Goal: Task Accomplishment & Management: Complete application form

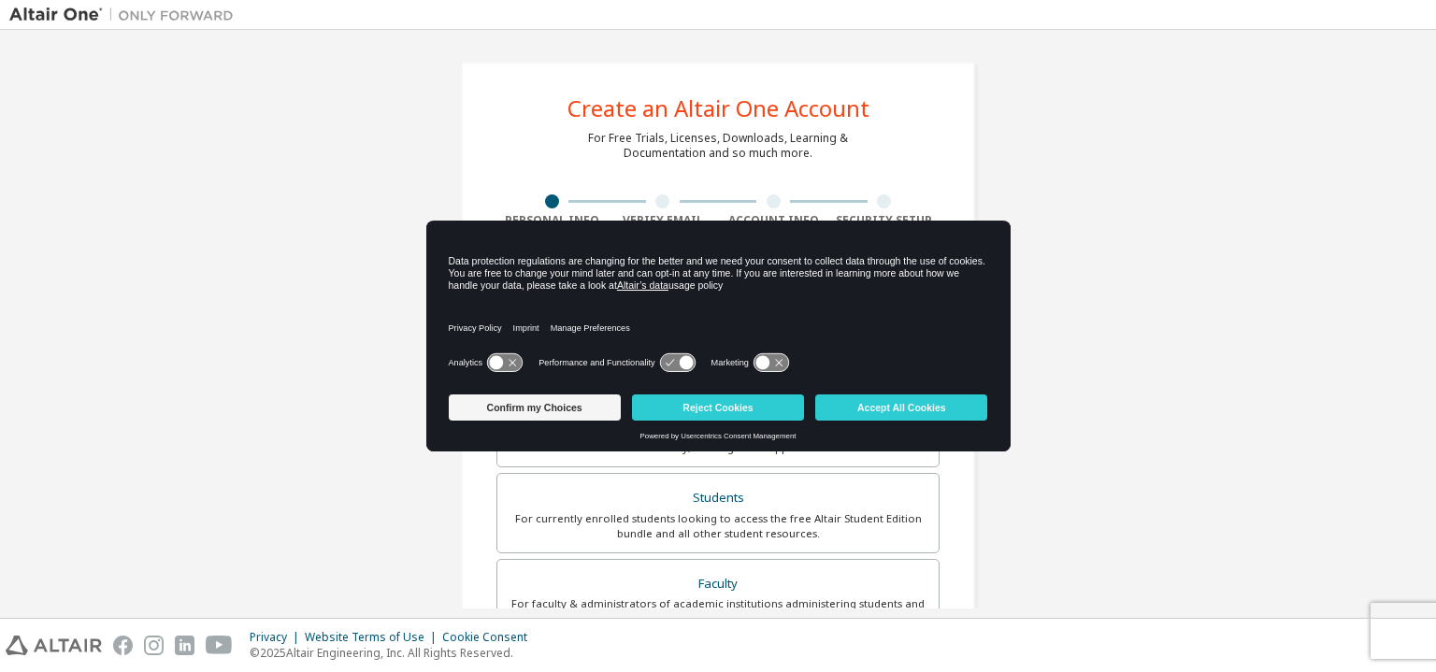
click at [703, 414] on button "Reject Cookies" at bounding box center [718, 407] width 172 height 26
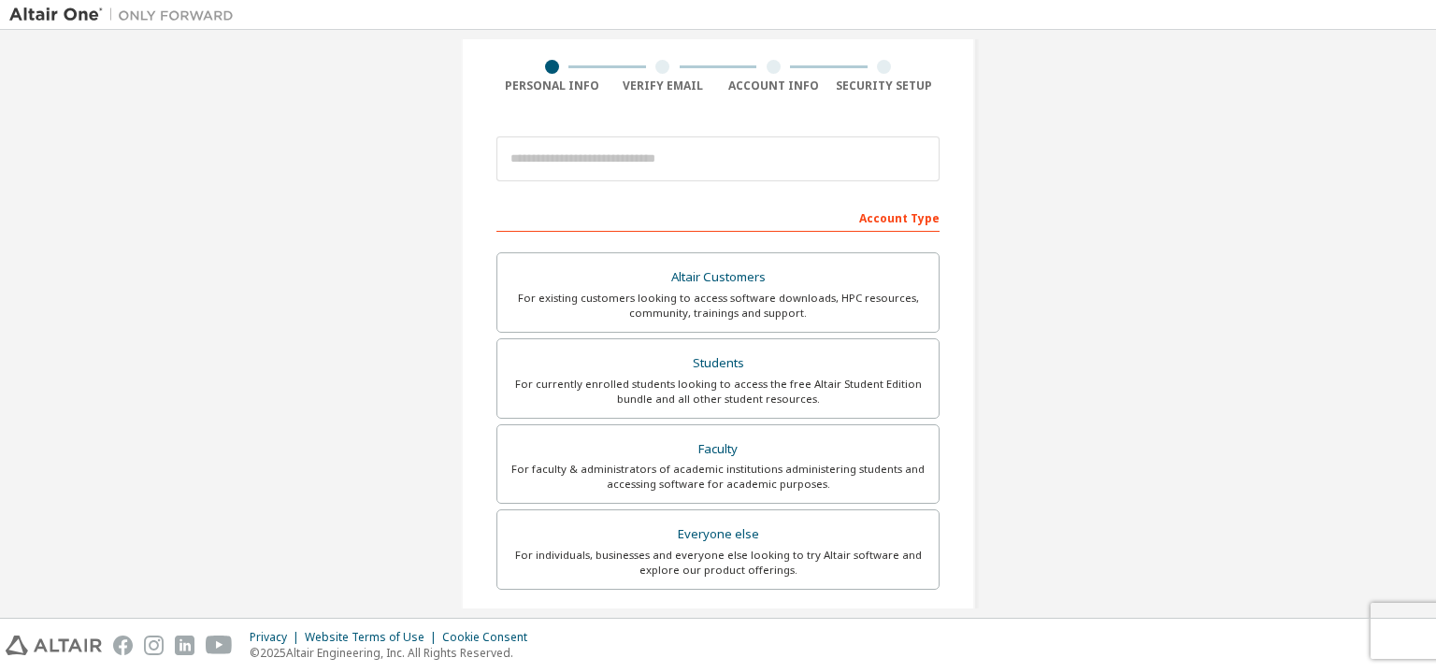
scroll to position [135, 0]
click at [774, 386] on div "For currently enrolled students looking to access the free Altair Student Editi…" at bounding box center [718, 392] width 419 height 30
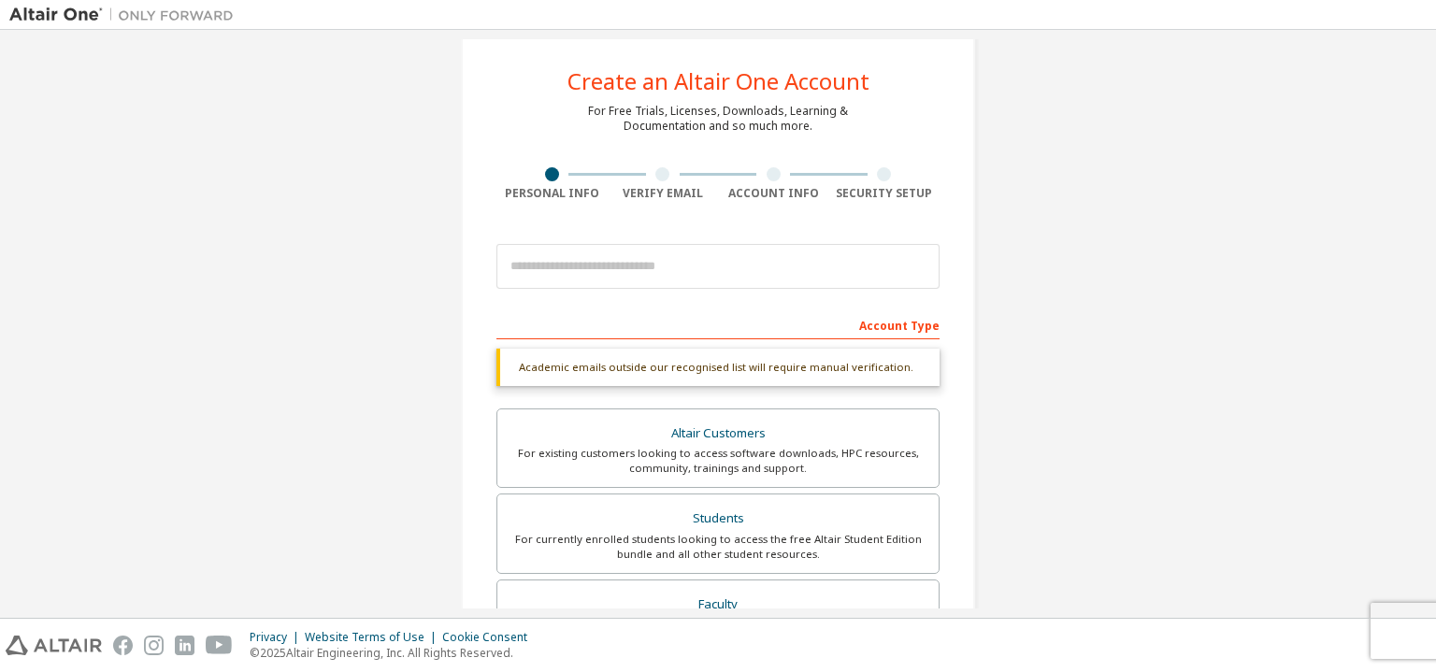
scroll to position [12, 0]
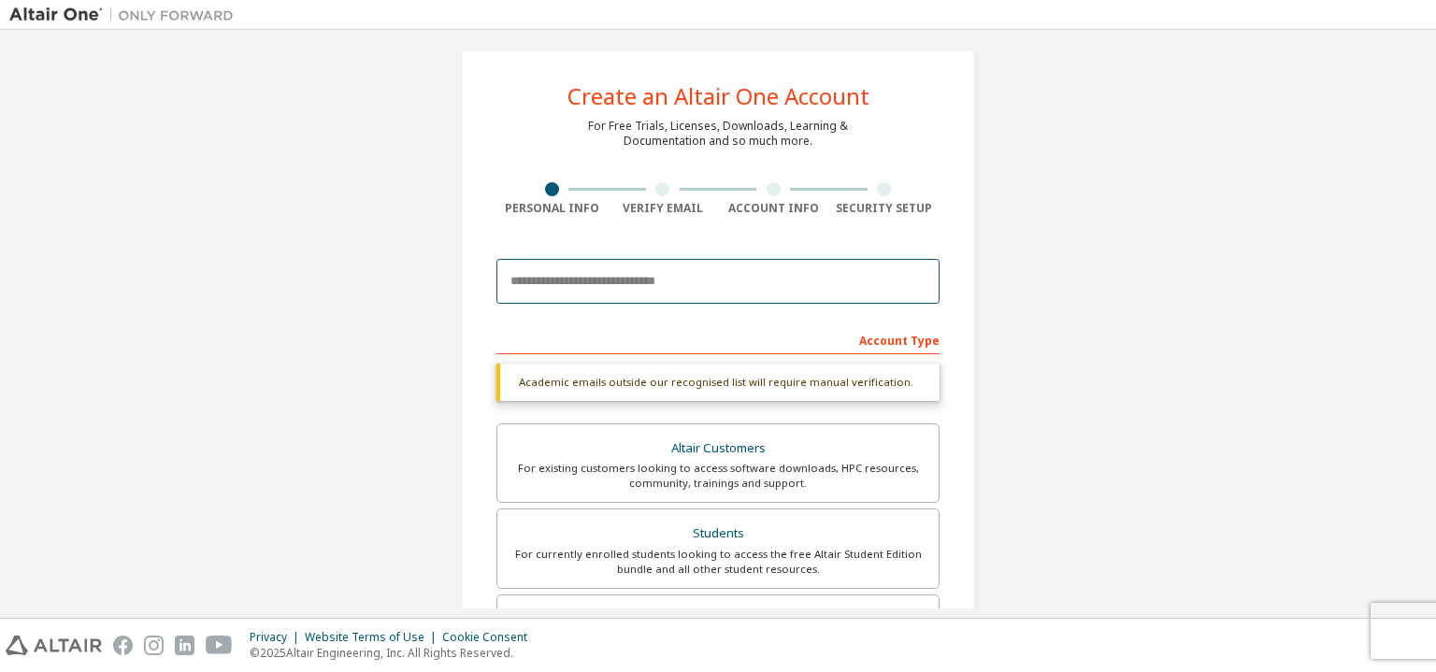
click at [635, 269] on input "email" at bounding box center [717, 281] width 443 height 45
type input "**********"
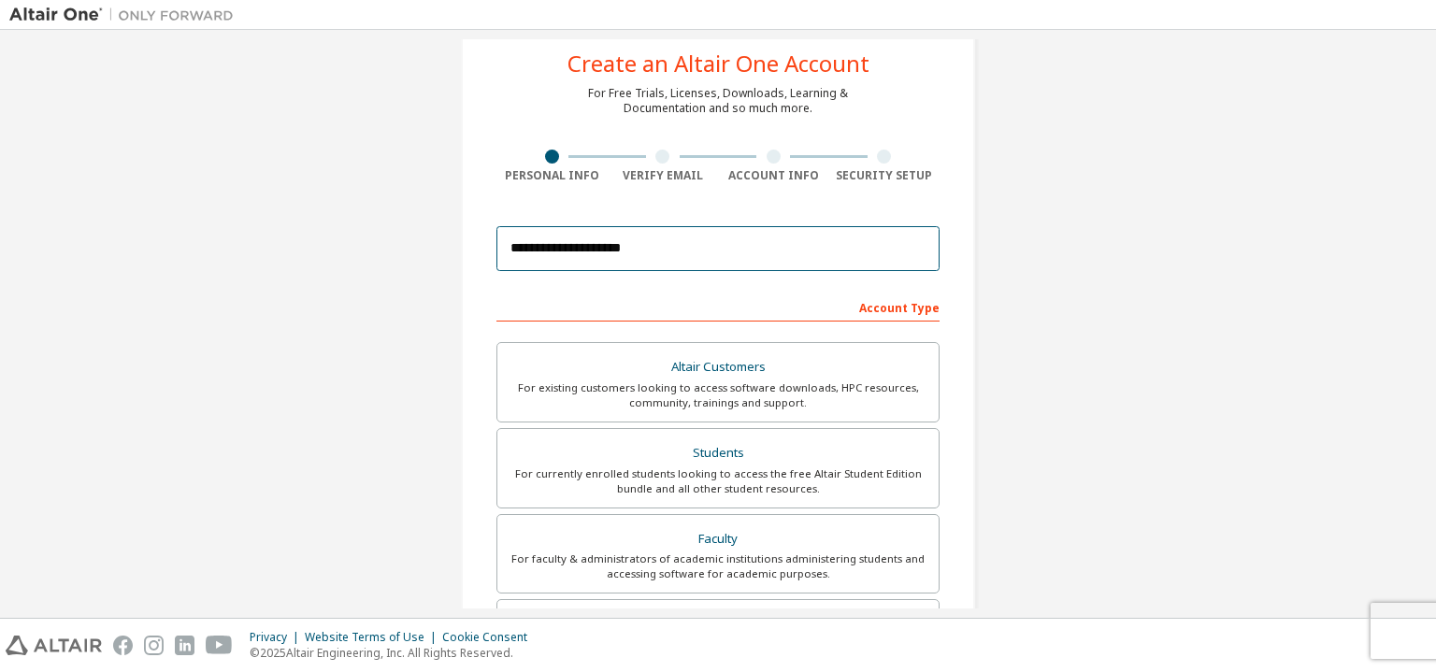
scroll to position [45, 0]
click at [759, 253] on input "**********" at bounding box center [717, 248] width 443 height 45
click at [752, 281] on form "**********" at bounding box center [717, 583] width 443 height 733
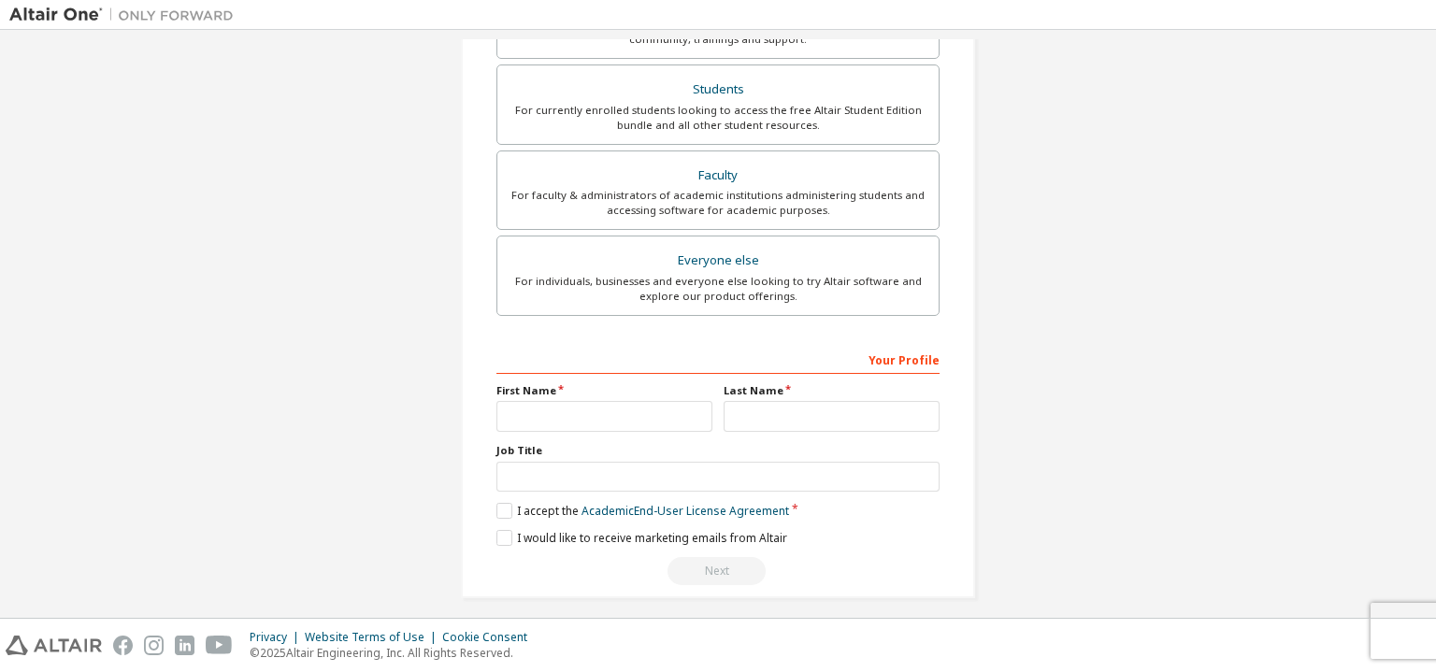
scroll to position [416, 0]
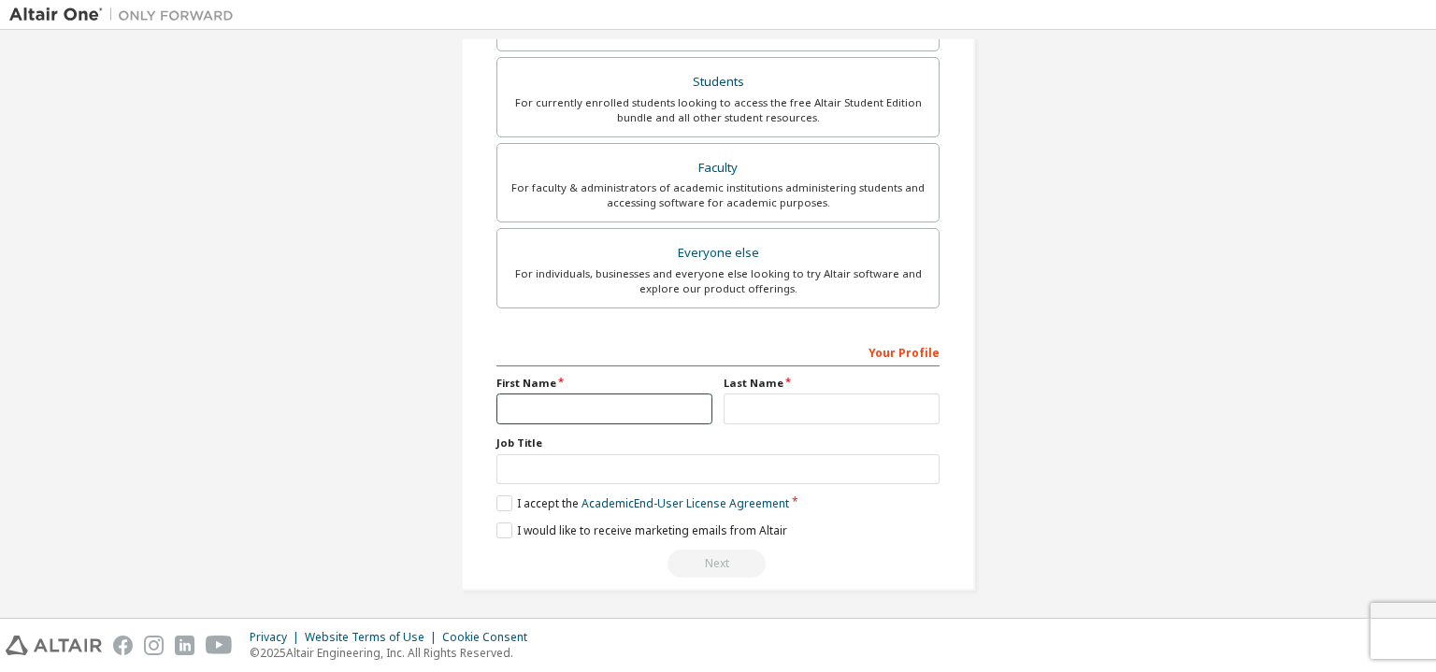
click at [641, 401] on input "text" at bounding box center [604, 409] width 216 height 31
click at [651, 500] on link "Academic End-User License Agreement" at bounding box center [685, 503] width 208 height 16
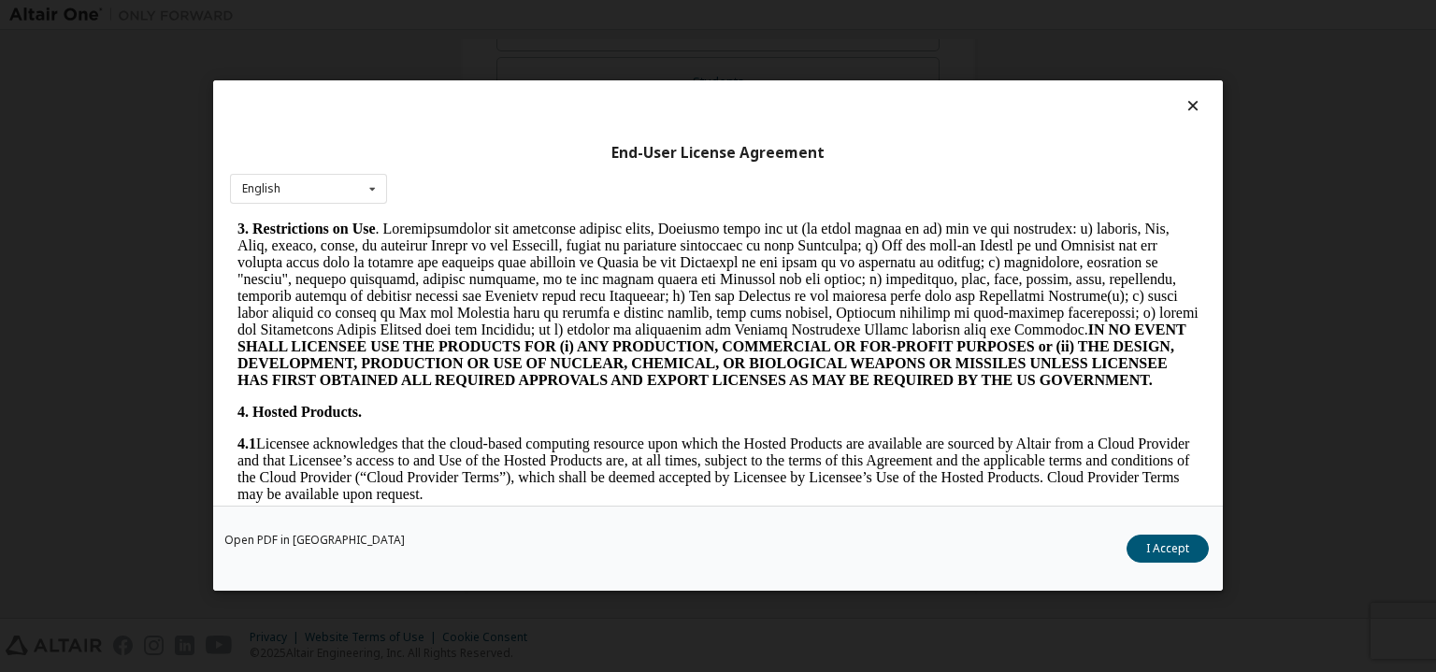
scroll to position [1259, 0]
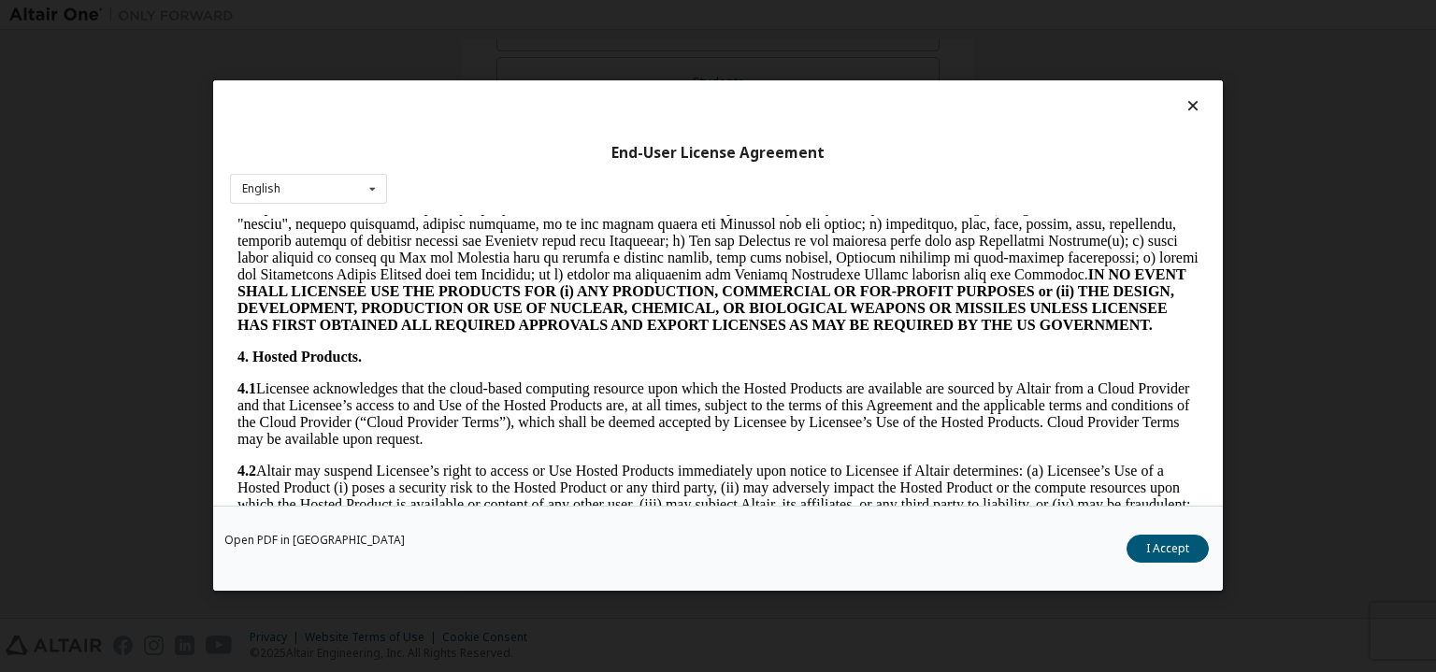
click at [1165, 539] on button "I Accept" at bounding box center [1167, 550] width 82 height 28
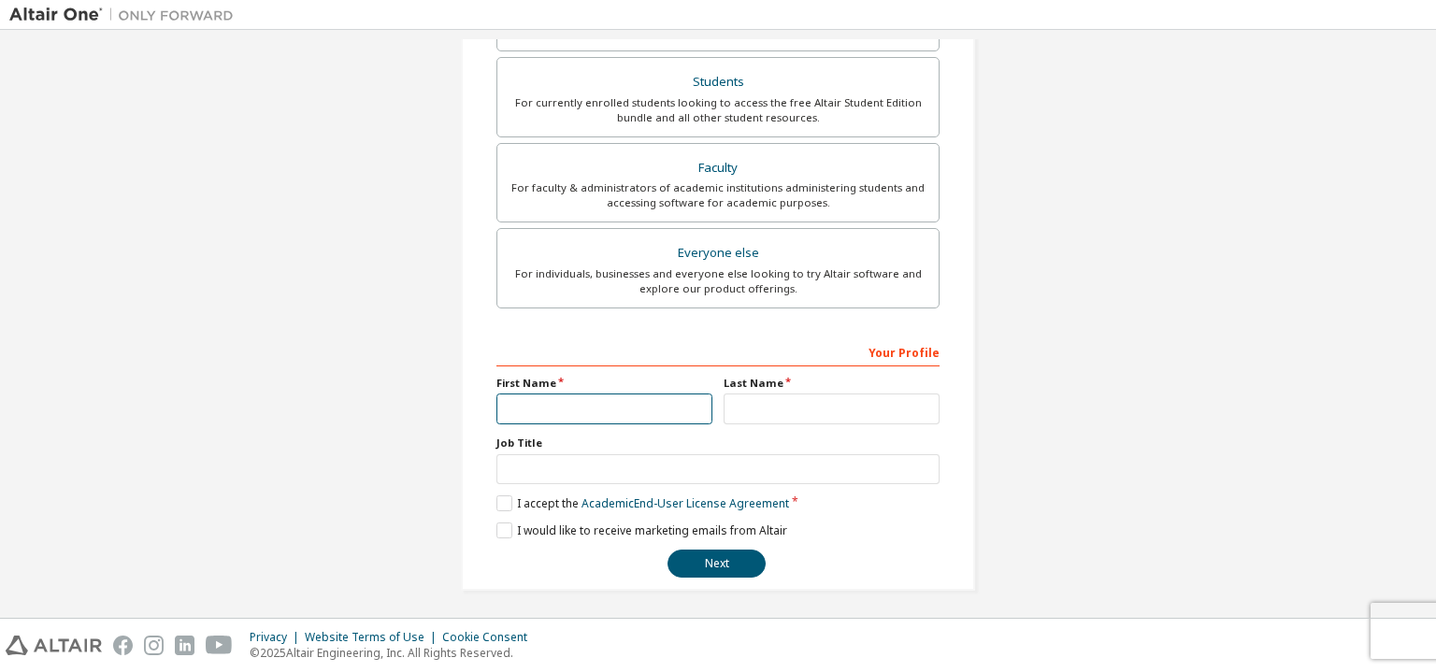
click at [522, 409] on input "text" at bounding box center [604, 409] width 216 height 31
type input "*********"
click at [845, 400] on input "text" at bounding box center [832, 409] width 216 height 31
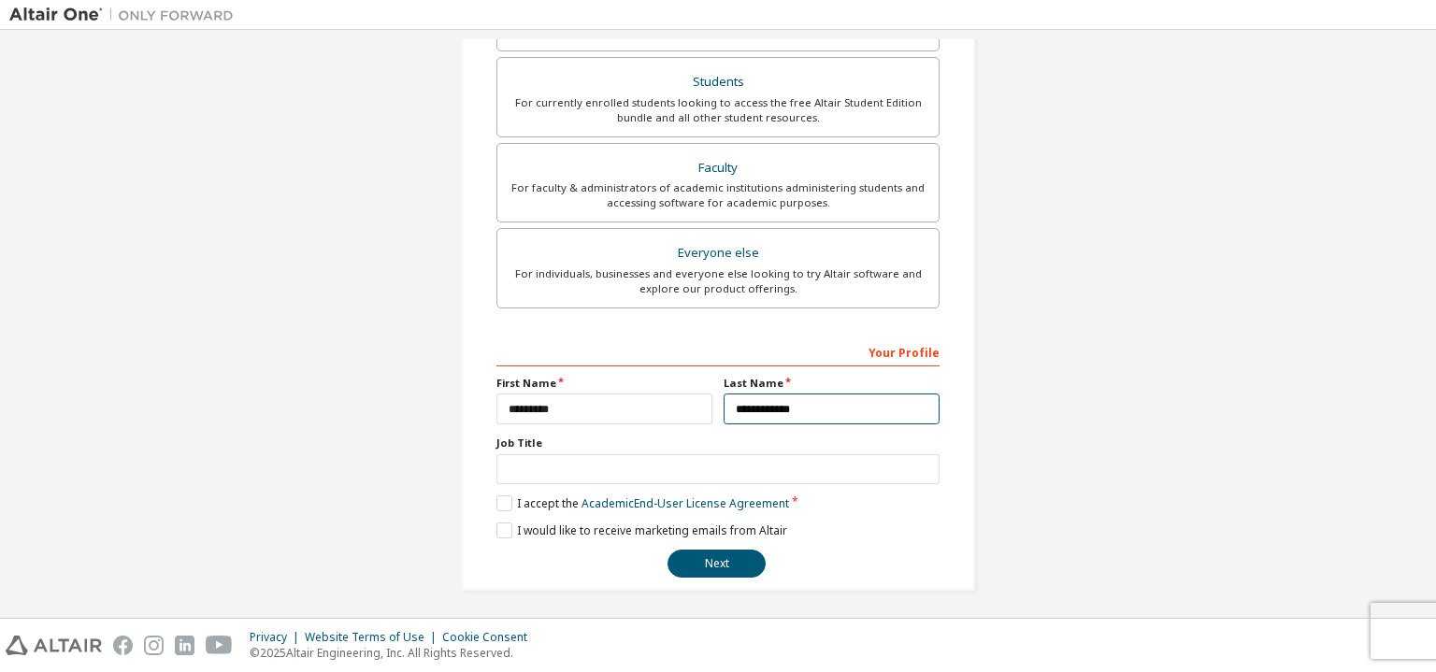
type input "**********"
click at [718, 556] on button "Next" at bounding box center [716, 564] width 98 height 28
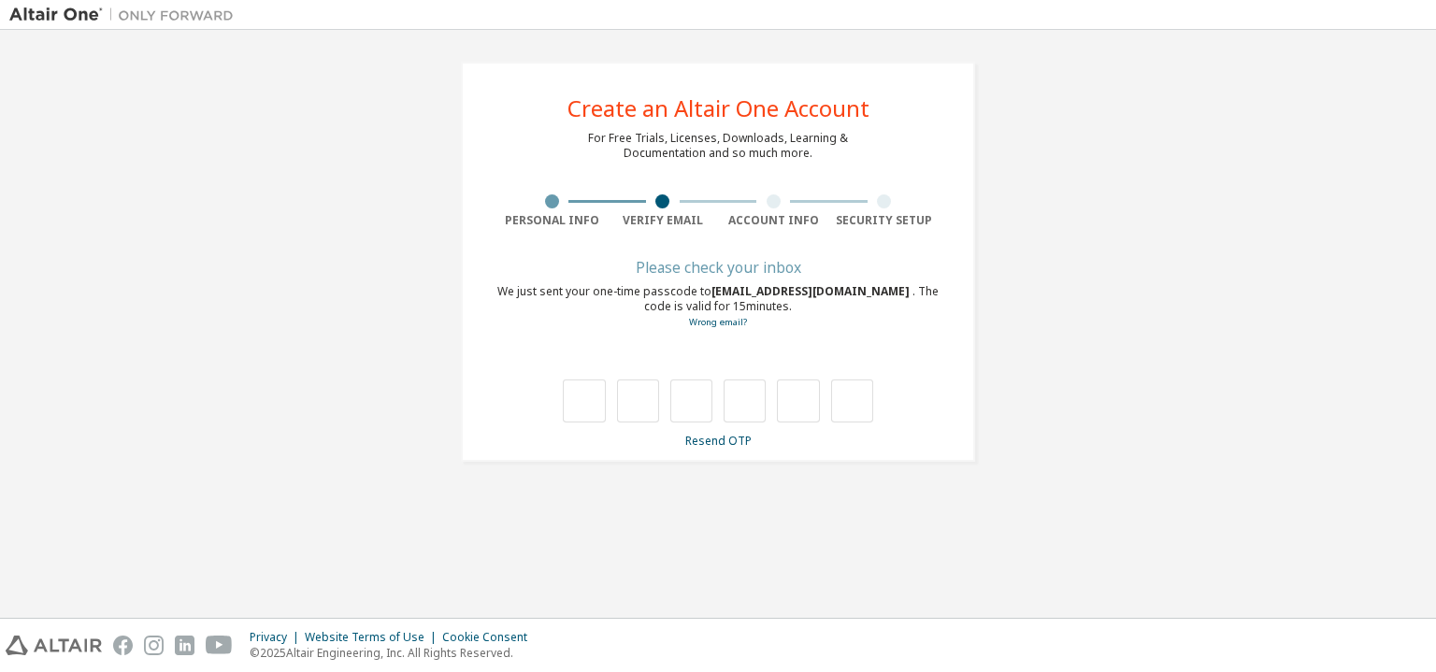
scroll to position [0, 0]
click at [646, 283] on div "Please check your inbox We just sent your one-time passcode to shathuryap.21@uo…" at bounding box center [717, 355] width 443 height 187
click at [752, 334] on div "Please check your inbox We just sent your one-time passcode to shathuryap.21@uo…" at bounding box center [717, 355] width 443 height 187
click at [721, 291] on span "shathuryap.21@uom.lk" at bounding box center [811, 291] width 201 height 16
click at [766, 322] on div "We just sent your one-time passcode to shathuryap.21@uom.lk . The code is valid…" at bounding box center [717, 307] width 443 height 46
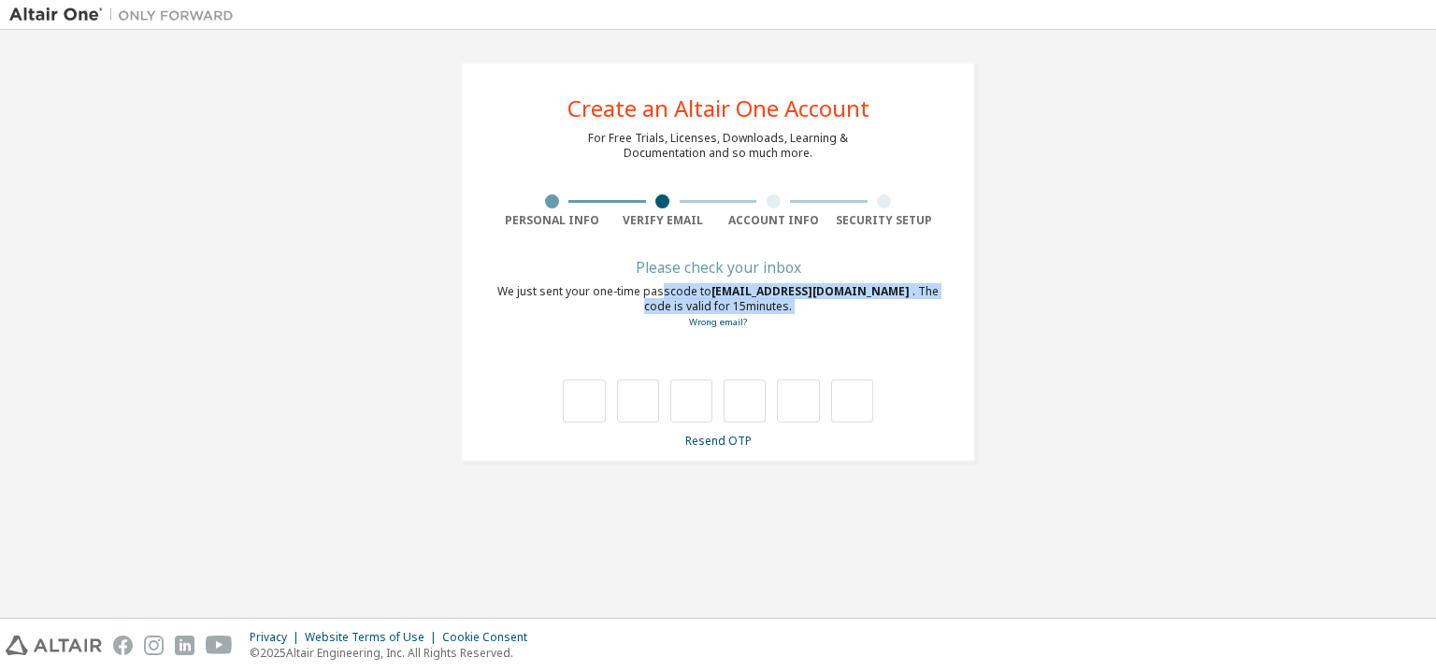
drag, startPoint x: 607, startPoint y: 331, endPoint x: 661, endPoint y: 287, distance: 69.8
click at [661, 287] on div "Please check your inbox We just sent your one-time passcode to shathuryap.21@uo…" at bounding box center [717, 355] width 443 height 187
click at [661, 287] on div "We just sent your one-time passcode to shathuryap.21@uom.lk . The code is valid…" at bounding box center [717, 307] width 443 height 46
click at [762, 283] on span "shathuryap.21@uom.lk" at bounding box center [811, 291] width 201 height 16
click at [792, 294] on span "shathuryap.21@uom.lk" at bounding box center [811, 291] width 201 height 16
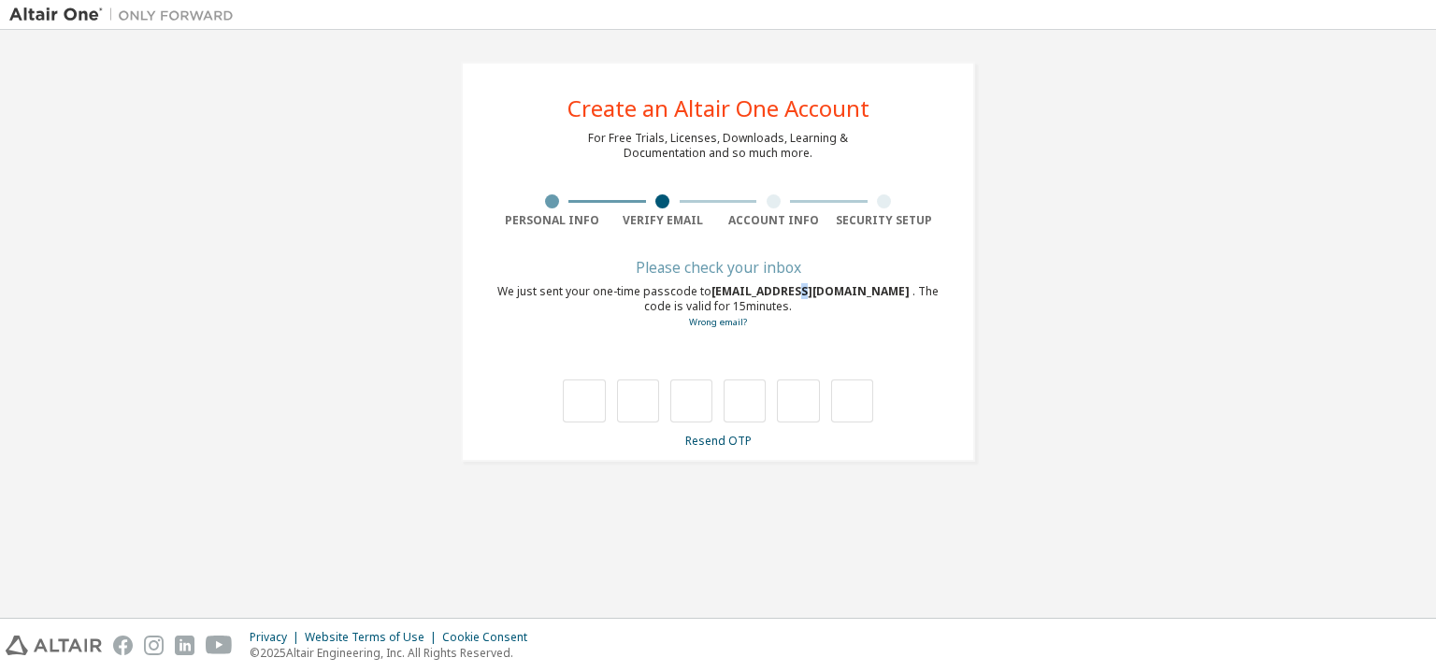
click at [792, 294] on span "shathuryap.21@uom.lk" at bounding box center [811, 291] width 201 height 16
click at [805, 294] on span "shathuryap.21@uom.lk" at bounding box center [811, 291] width 201 height 16
click at [838, 295] on span "shathuryap.21@uom.lk" at bounding box center [811, 291] width 201 height 16
click at [720, 437] on link "Resend OTP" at bounding box center [718, 441] width 66 height 16
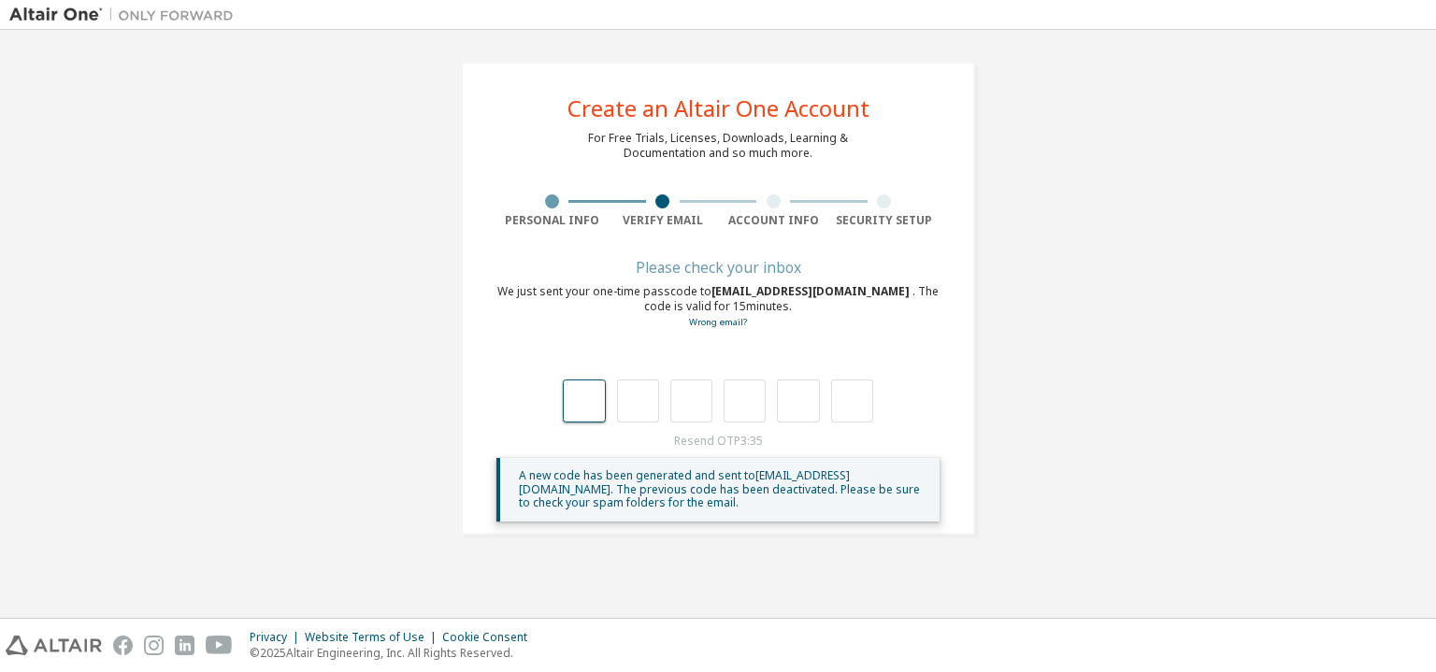
click at [568, 395] on input "text" at bounding box center [584, 401] width 42 height 43
type input "*"
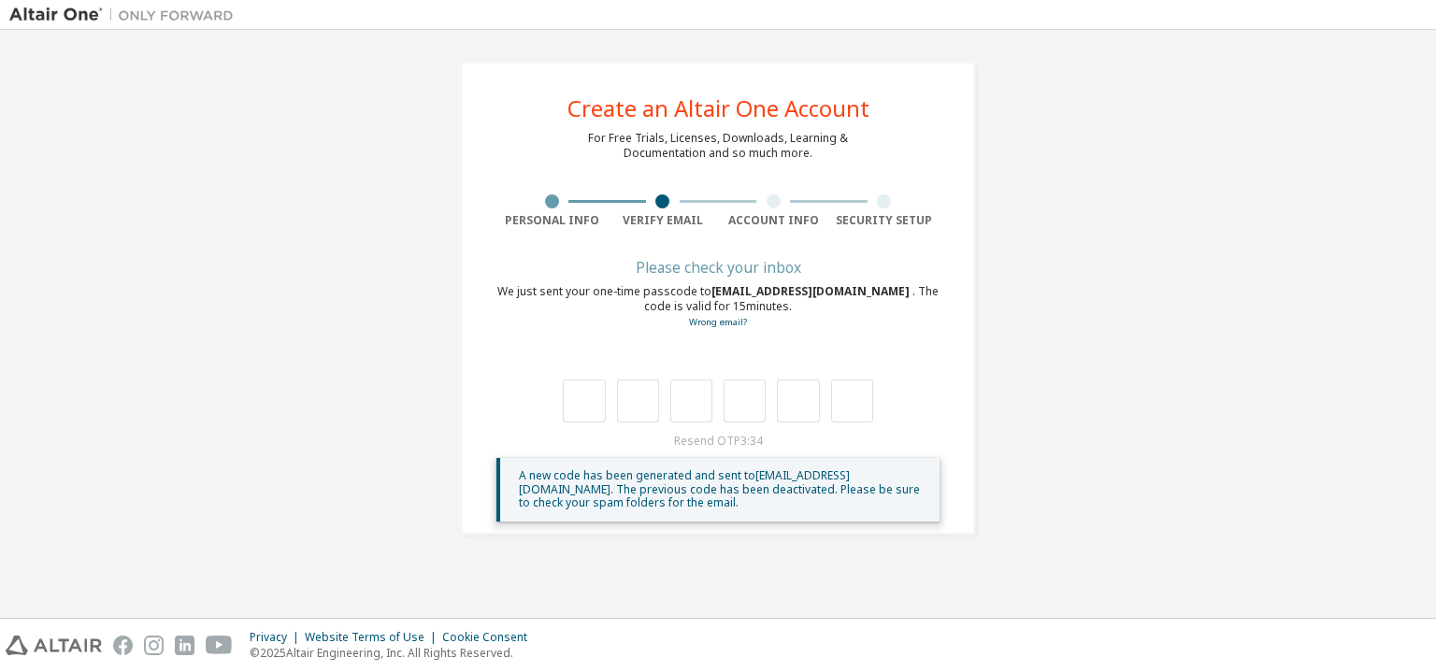
type input "*"
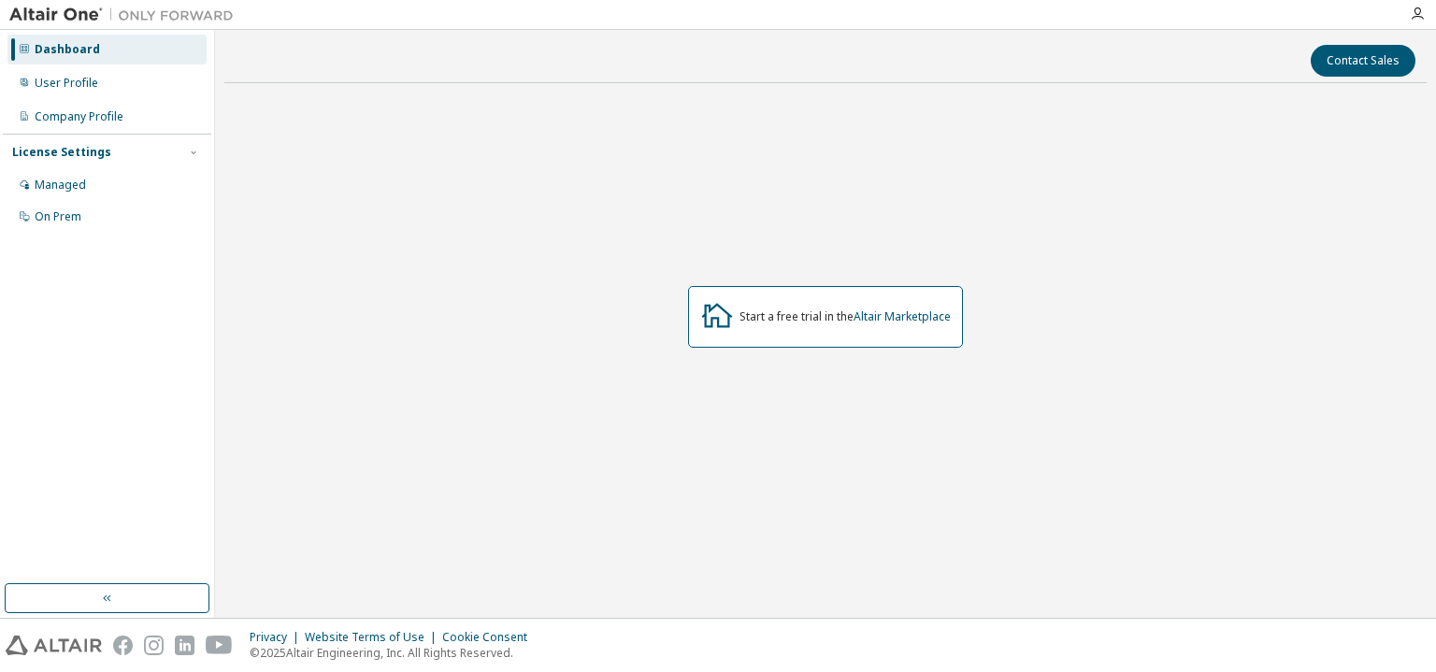
click at [73, 80] on div "User Profile" at bounding box center [67, 83] width 64 height 15
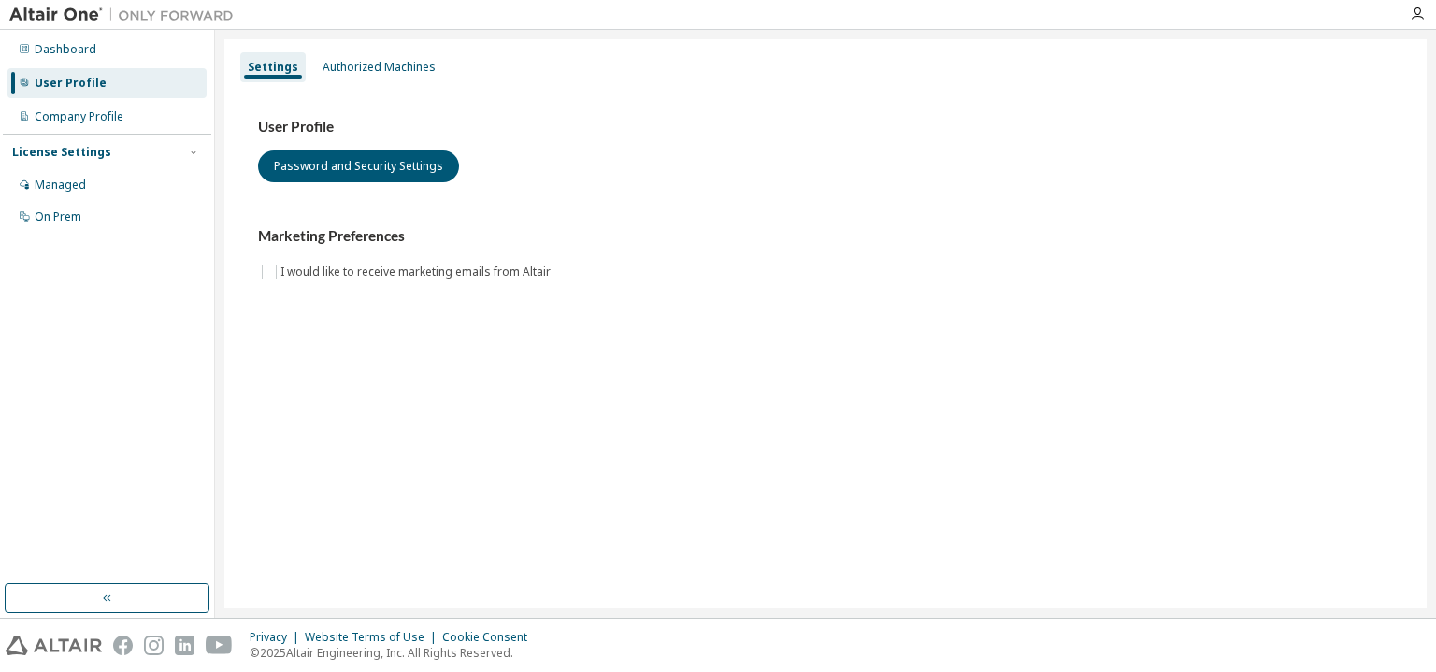
click at [88, 51] on div "Dashboard" at bounding box center [66, 49] width 62 height 15
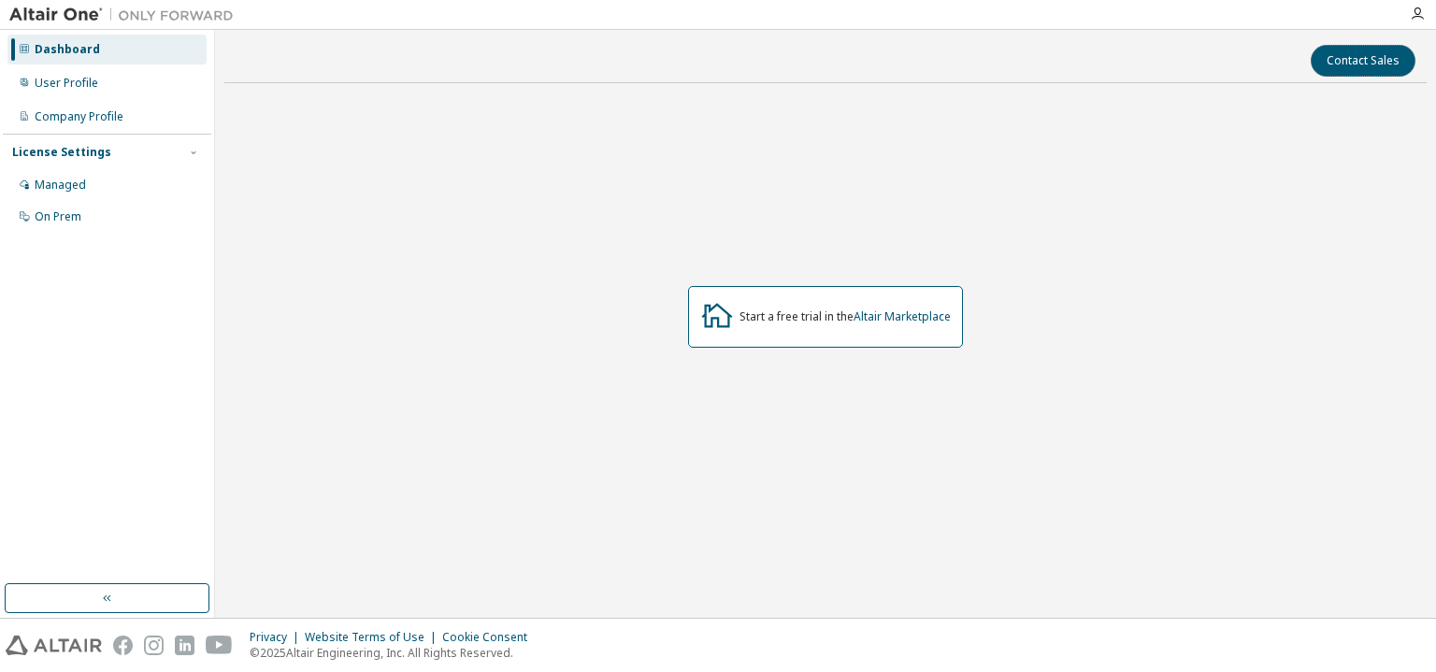
click at [1338, 59] on button "Contact Sales" at bounding box center [1363, 61] width 105 height 32
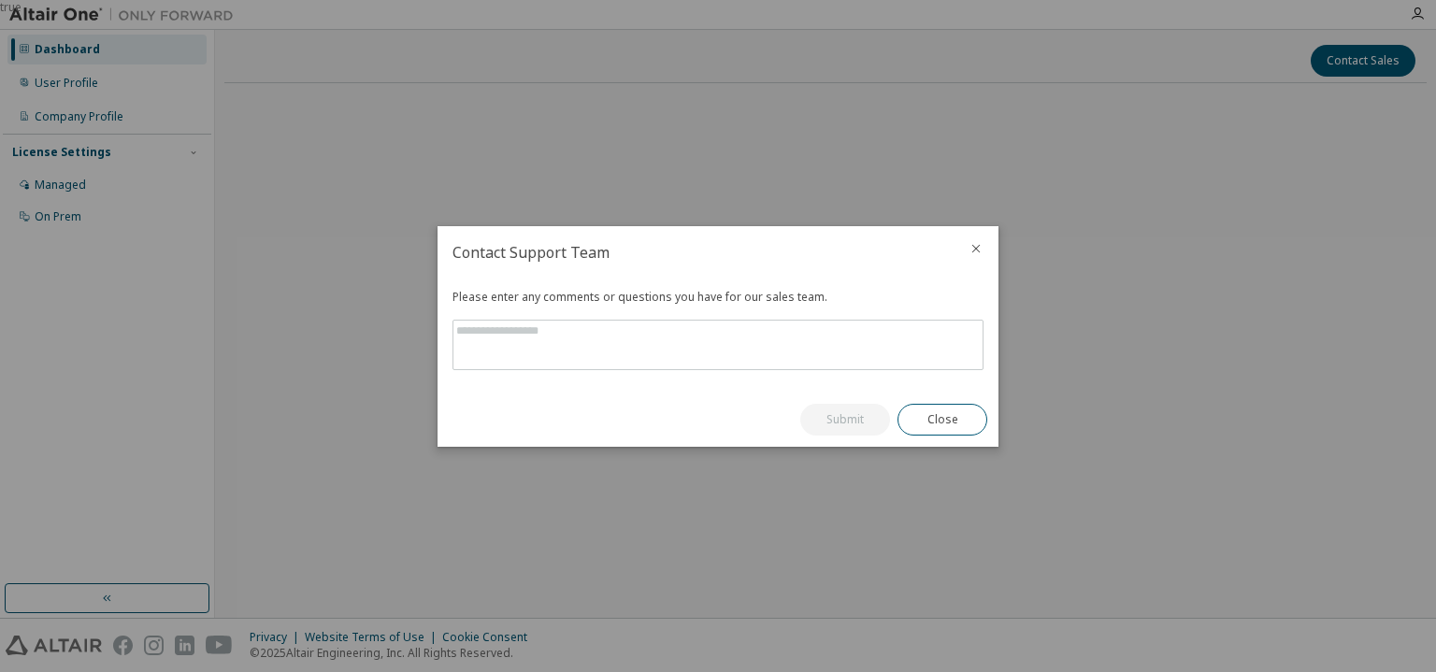
click at [971, 244] on icon "close" at bounding box center [975, 248] width 15 height 15
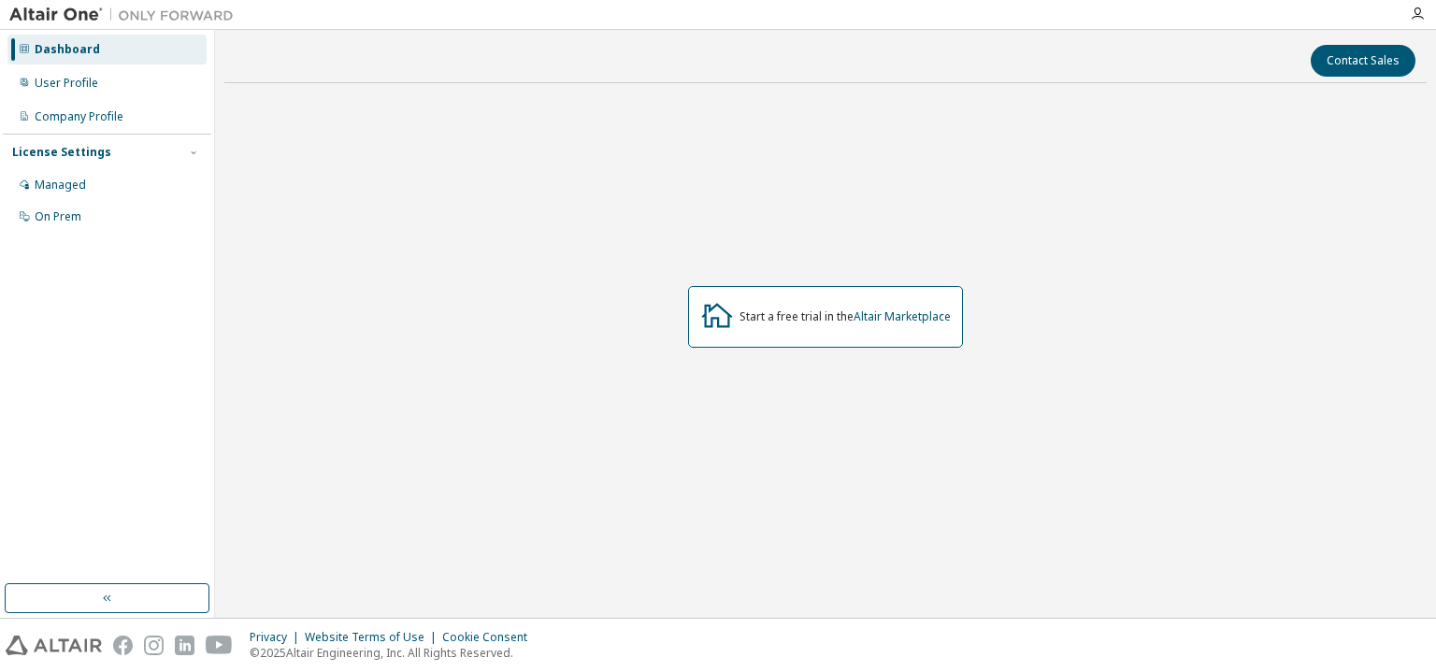
click at [805, 324] on div "Start a free trial in the Altair Marketplace" at bounding box center [825, 317] width 275 height 62
click at [697, 321] on div "Start a free trial in the Altair Marketplace" at bounding box center [825, 317] width 275 height 62
click at [730, 314] on icon at bounding box center [717, 315] width 34 height 34
click at [867, 314] on link "Altair Marketplace" at bounding box center [901, 316] width 97 height 16
